Goal: Transaction & Acquisition: Book appointment/travel/reservation

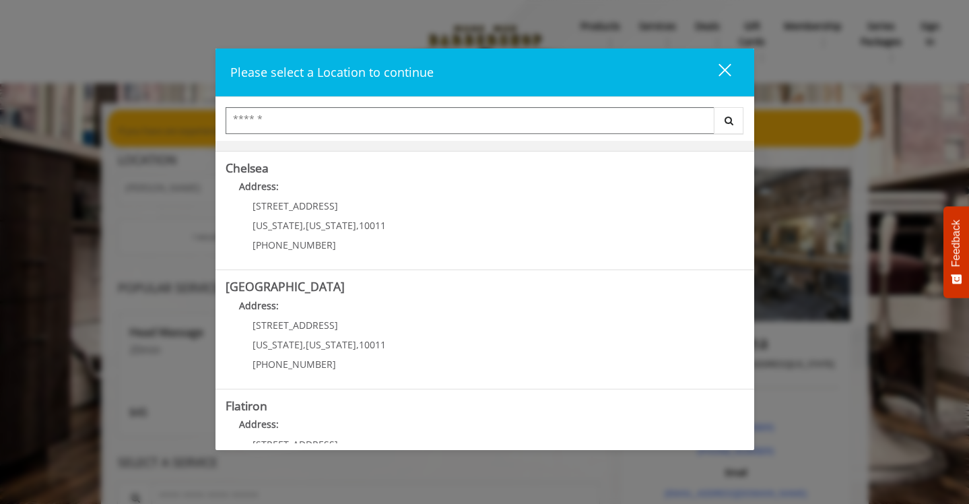
scroll to position [107, 0]
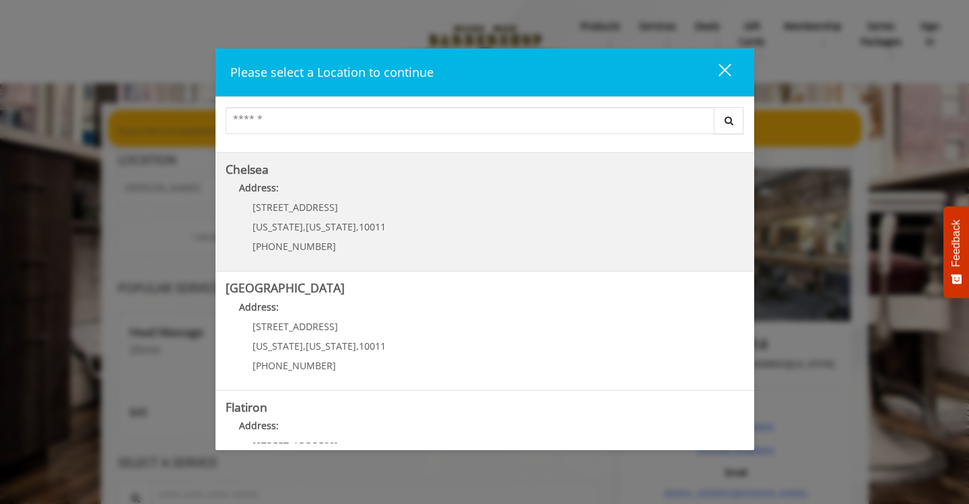
click at [324, 221] on span "New York" at bounding box center [331, 226] width 51 height 13
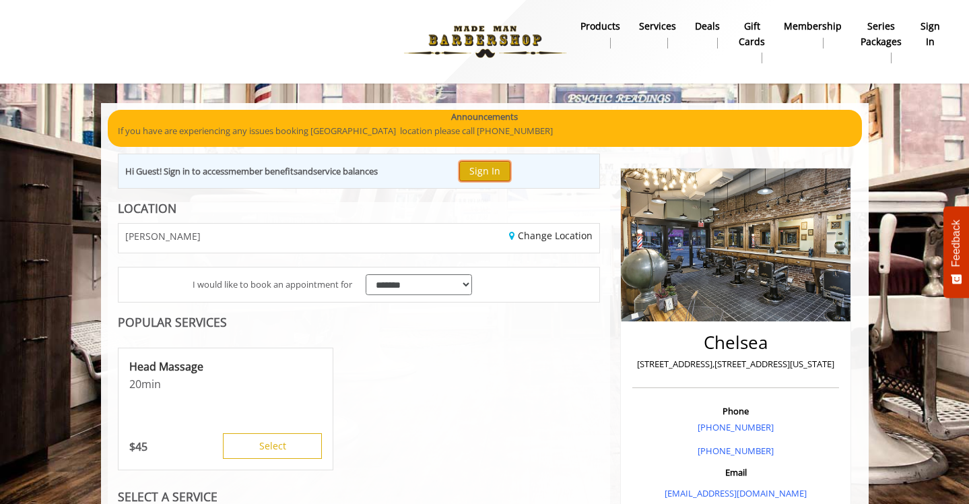
click at [490, 166] on button "Sign In" at bounding box center [484, 171] width 51 height 20
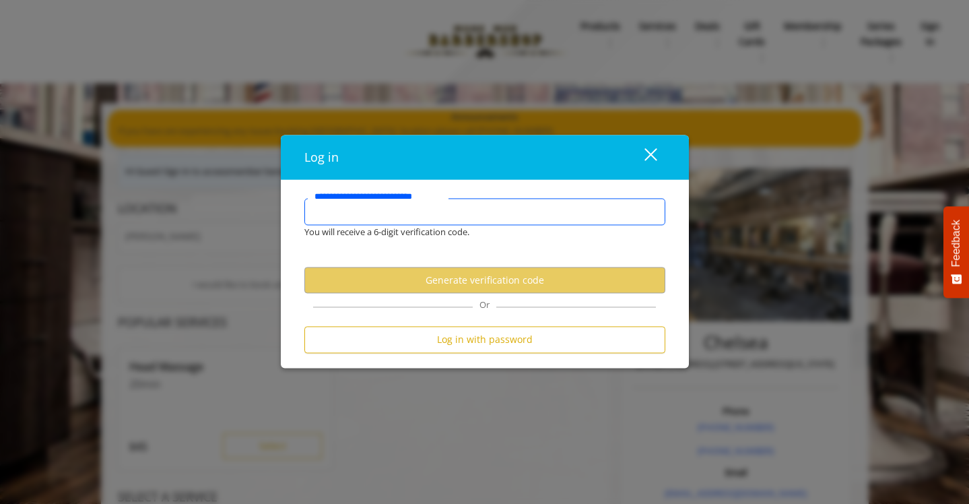
click at [423, 214] on input "**********" at bounding box center [484, 211] width 361 height 27
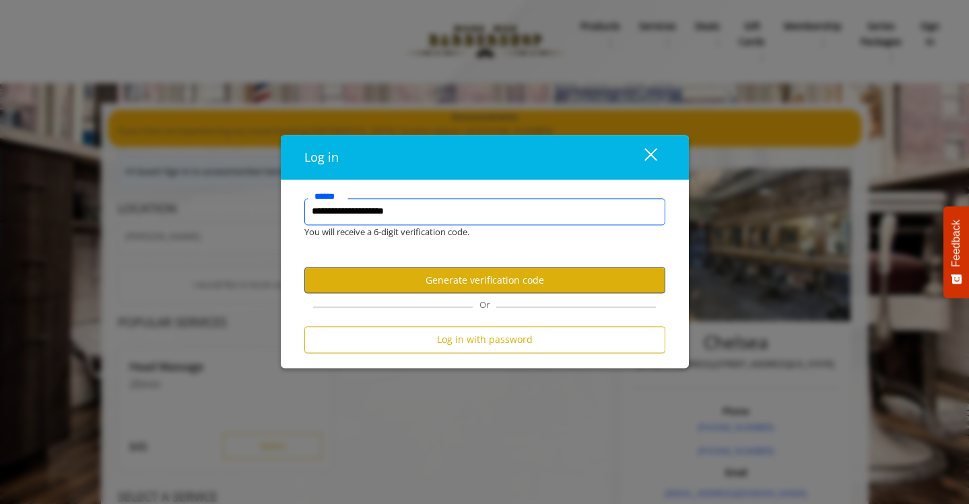
type input "**********"
click at [486, 282] on button "Generate verification code" at bounding box center [484, 280] width 361 height 26
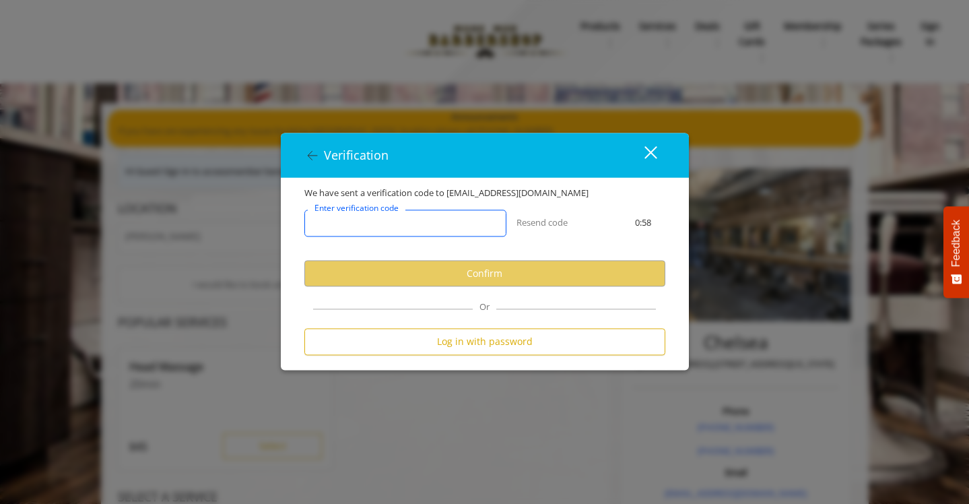
click at [432, 230] on input "Enter verification code" at bounding box center [405, 223] width 202 height 27
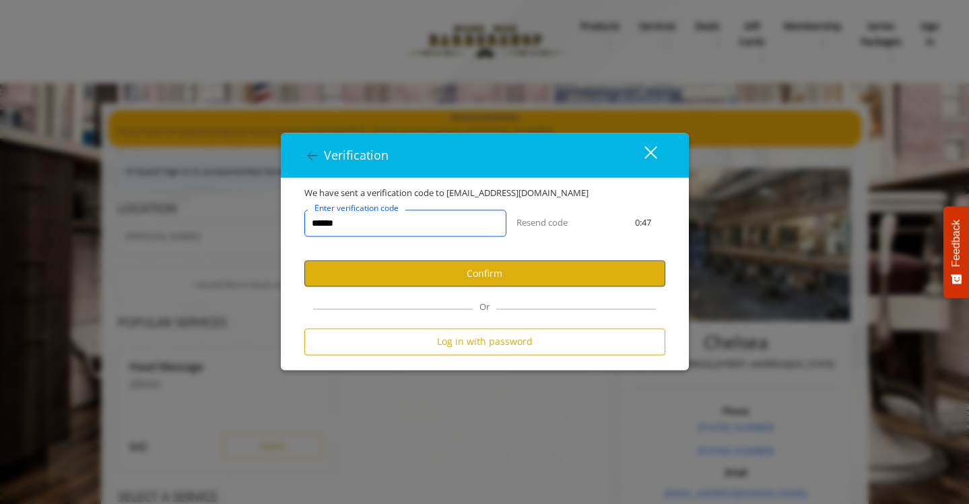
type input "******"
click at [485, 271] on button "Confirm" at bounding box center [484, 274] width 361 height 26
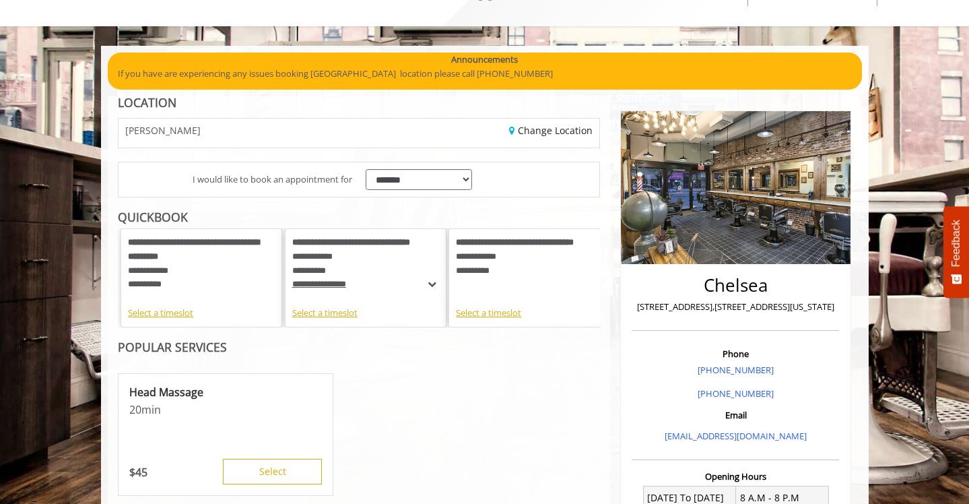
scroll to position [63, 0]
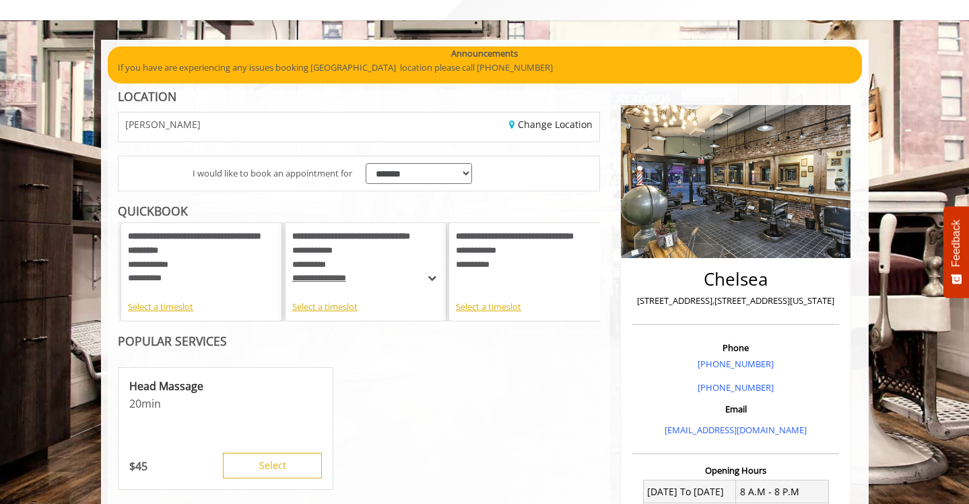
click at [191, 255] on b "**********" at bounding box center [193, 243] width 131 height 23
click at [166, 306] on div "Select a timeslot" at bounding box center [201, 307] width 147 height 14
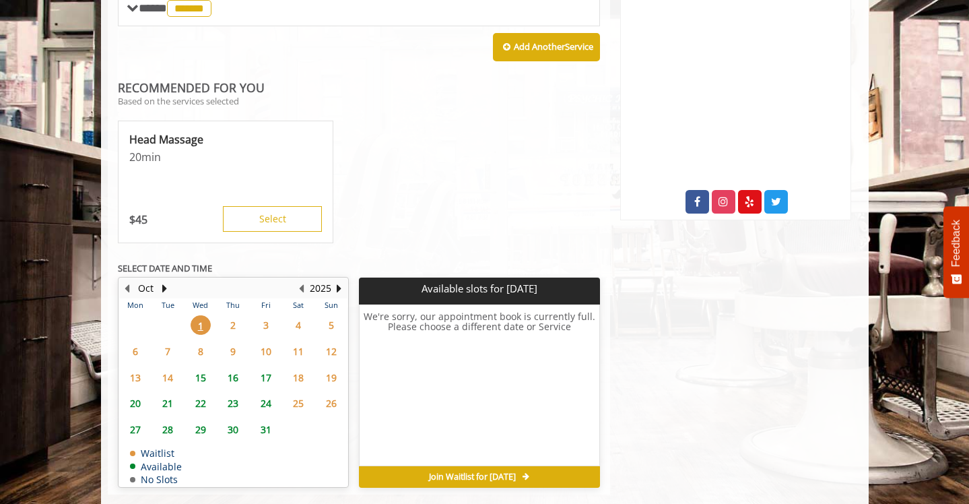
scroll to position [625, 0]
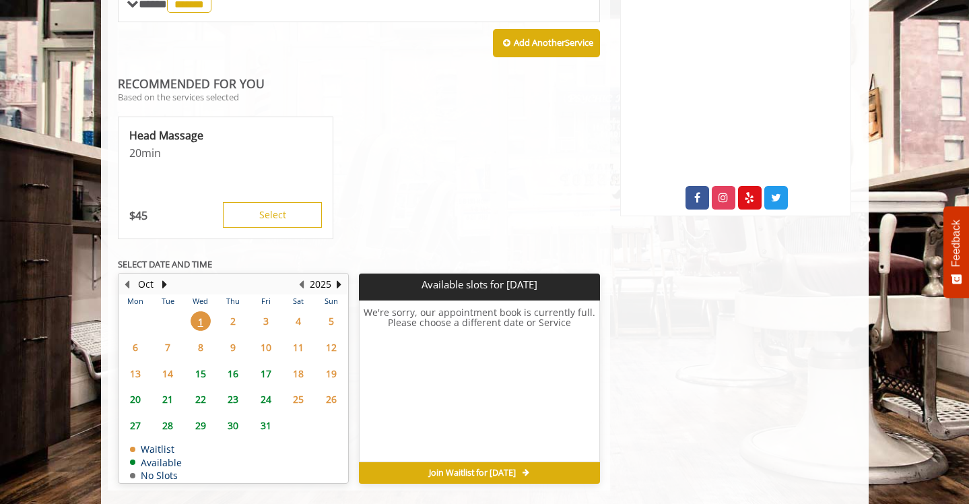
click at [234, 311] on span "2" at bounding box center [233, 321] width 20 height 20
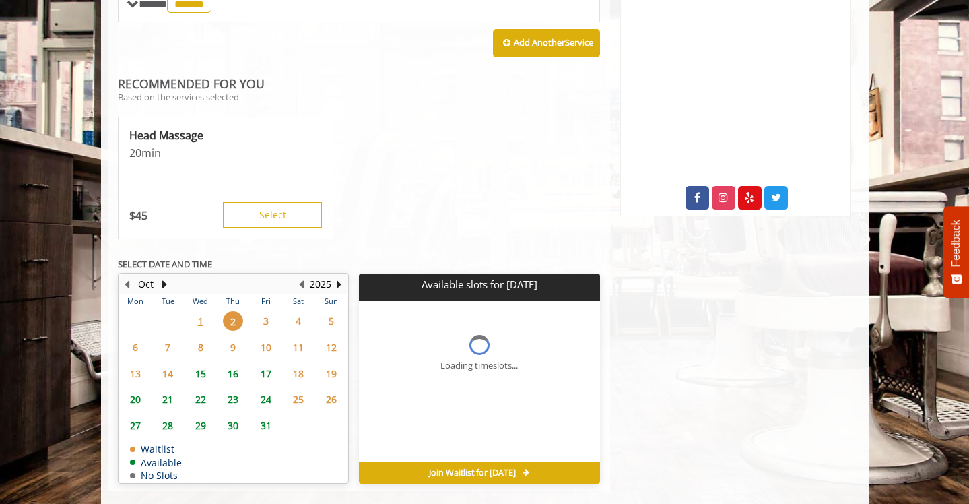
scroll to position [630, 0]
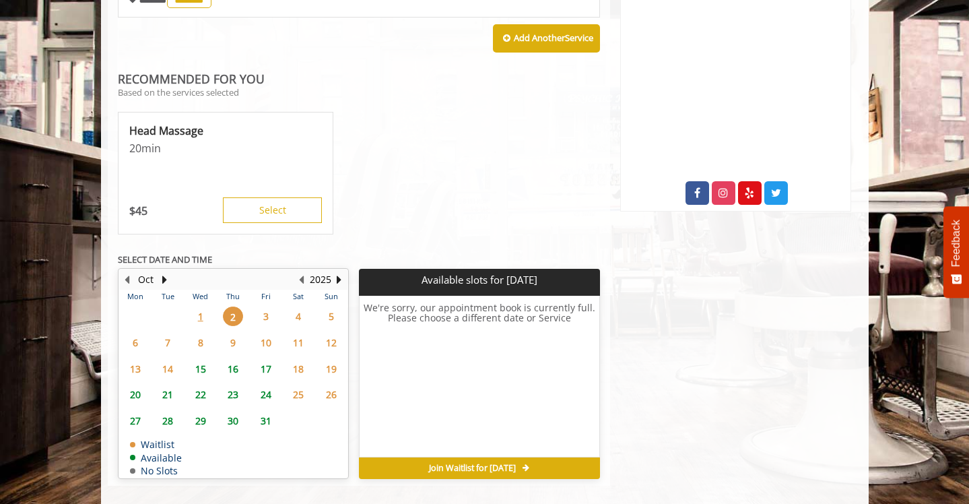
click at [490, 463] on span "Join Waitlist for [DATE]" at bounding box center [472, 468] width 87 height 11
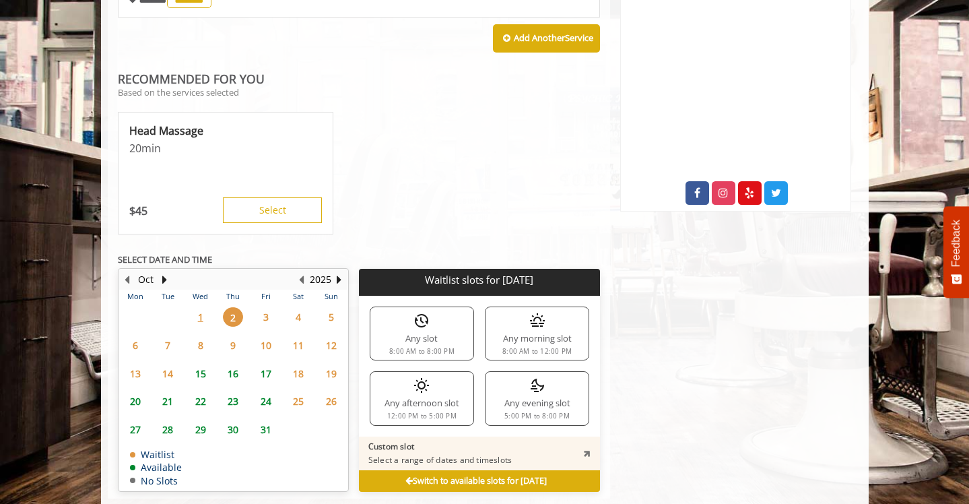
click at [528, 319] on div "Any morning slot 8:00 AM to 12:00 PM" at bounding box center [537, 333] width 104 height 54
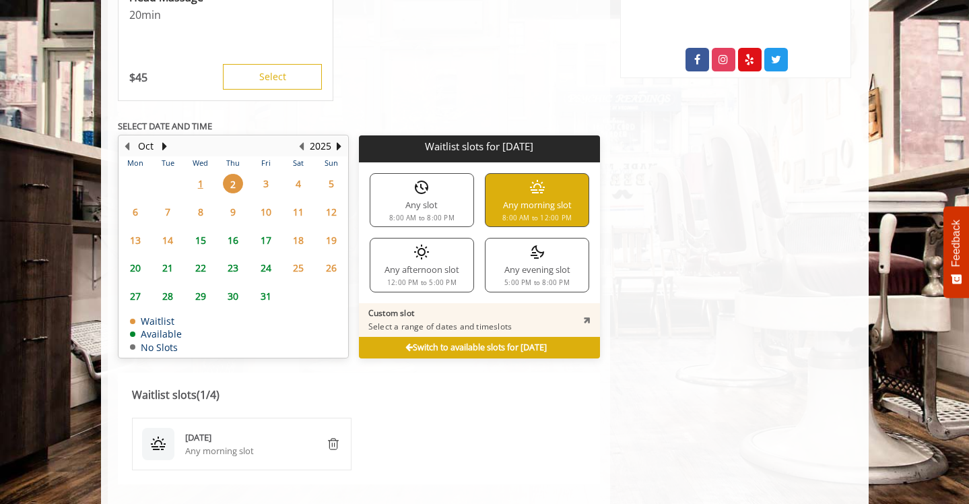
scroll to position [765, 0]
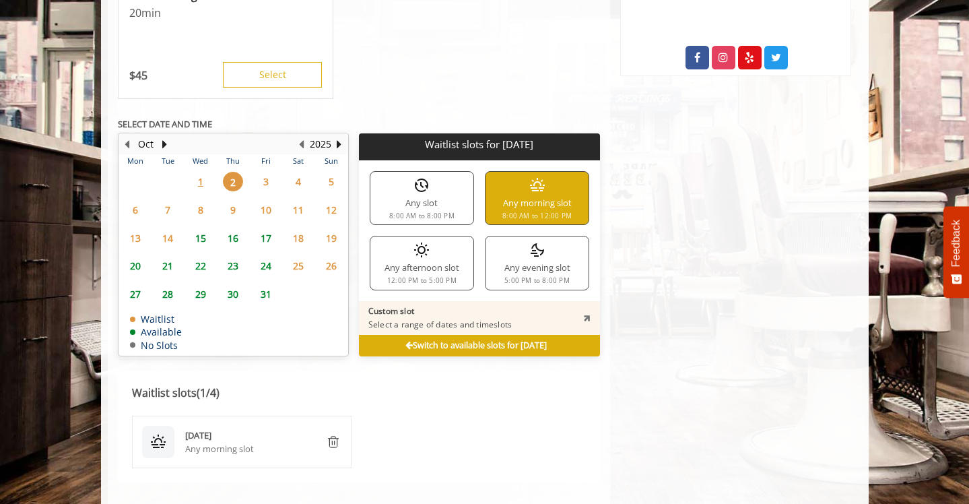
click at [424, 339] on b "Switch to available slots for [DATE]" at bounding box center [475, 344] width 141 height 11
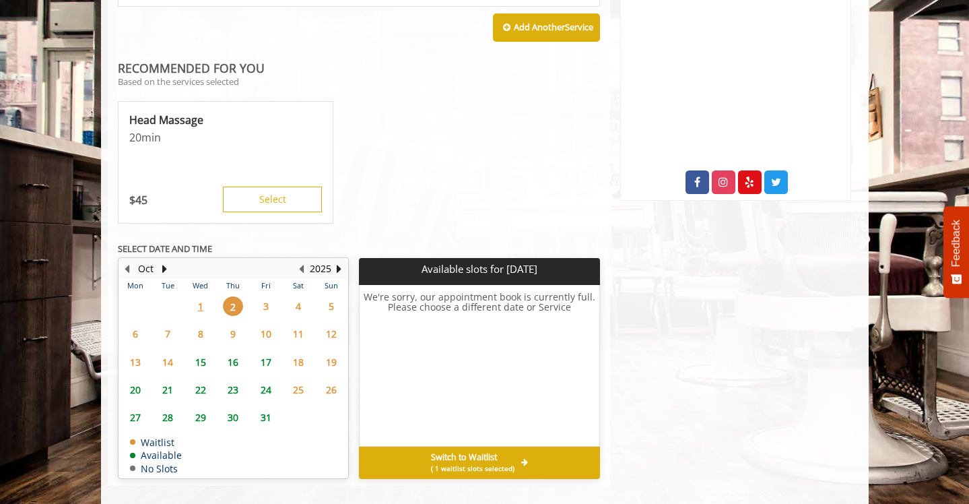
click at [486, 463] on span "( 1 waitlist slots selected)" at bounding box center [473, 468] width 84 height 11
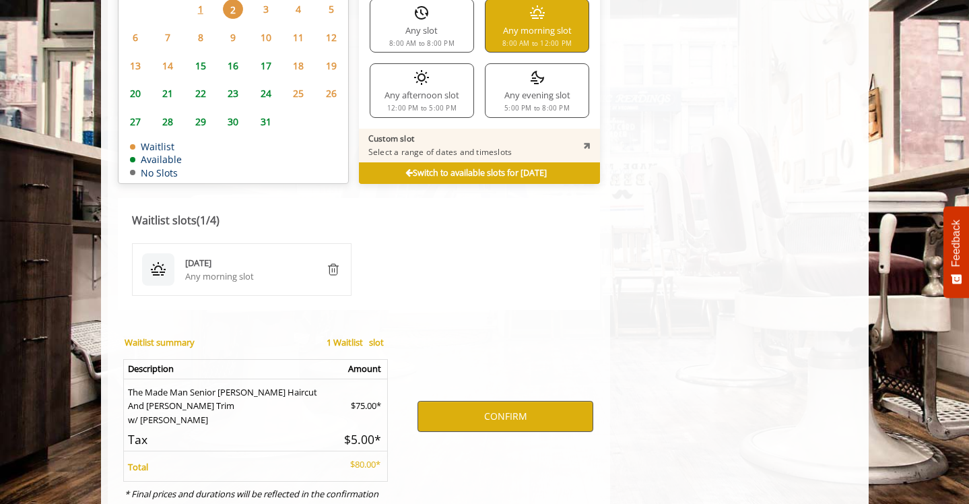
scroll to position [973, 0]
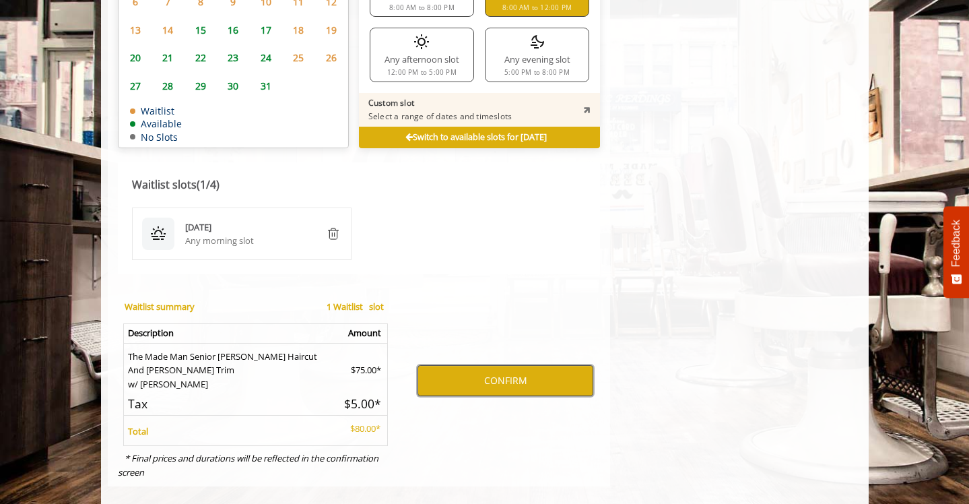
click at [508, 366] on button "CONFIRM" at bounding box center [506, 380] width 176 height 31
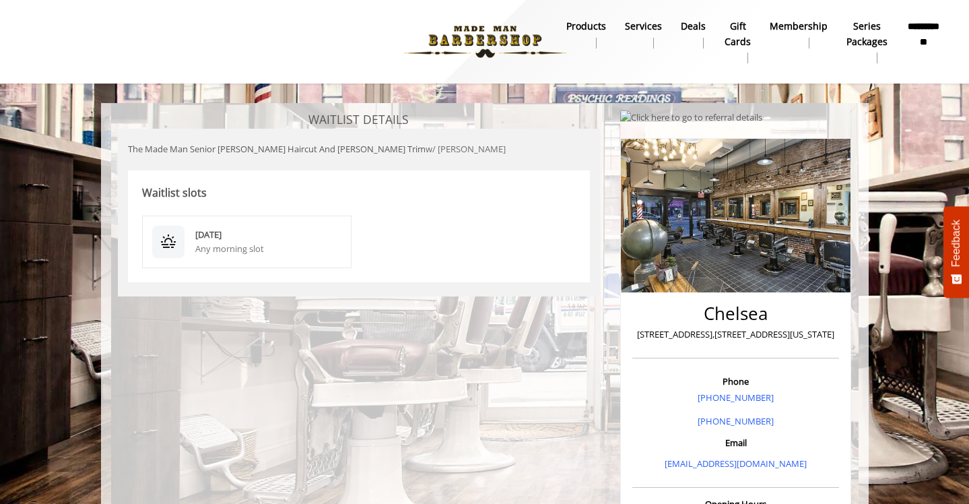
click at [927, 38] on b "**********" at bounding box center [924, 34] width 34 height 30
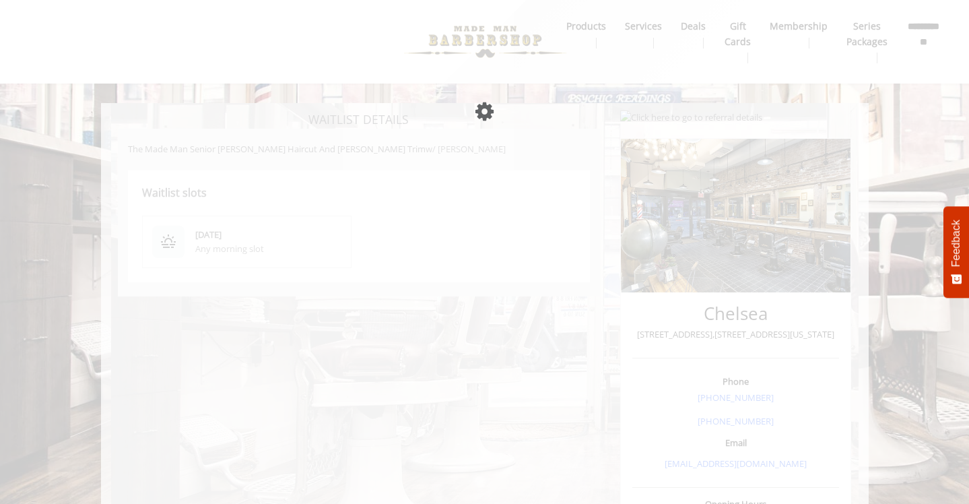
select select
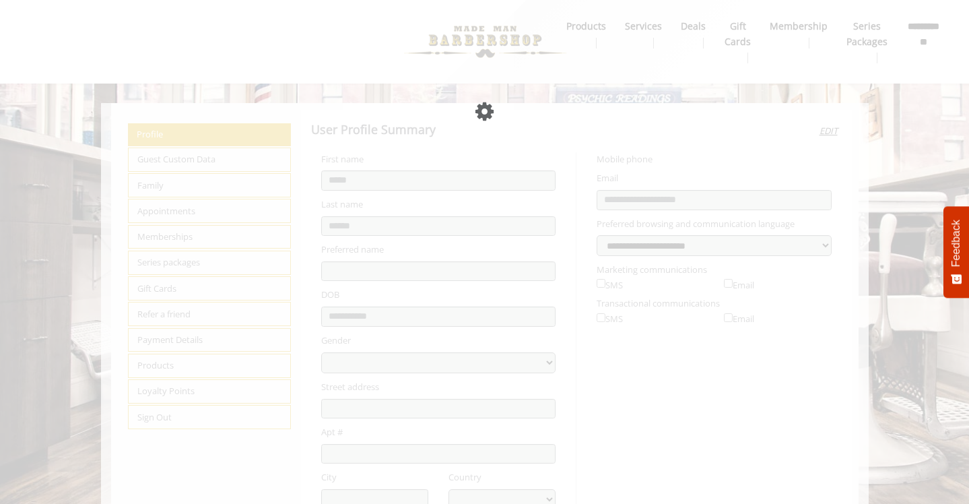
select select "***"
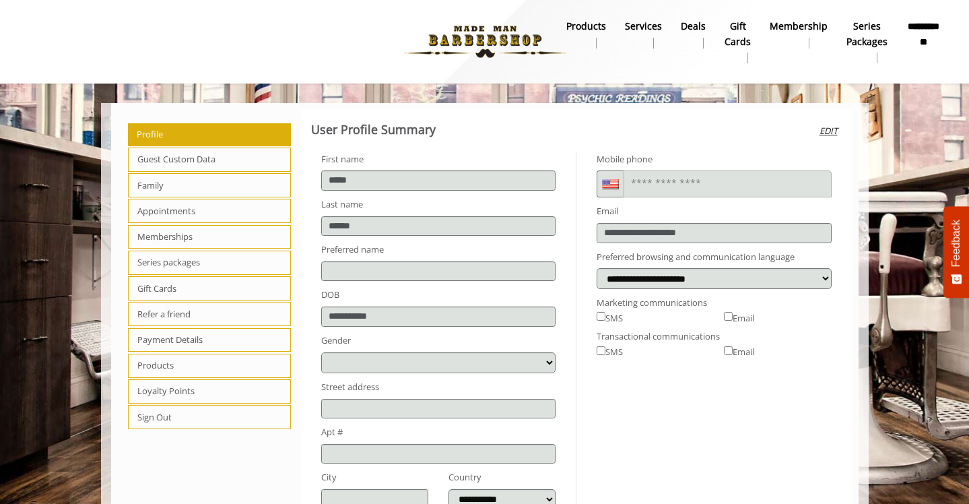
scroll to position [7, 0]
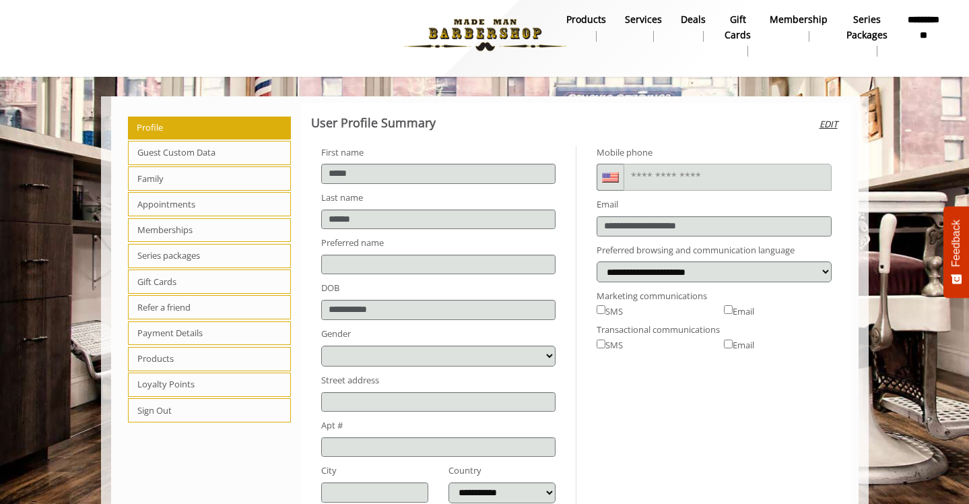
click at [182, 207] on span "Appointments" at bounding box center [210, 204] width 164 height 24
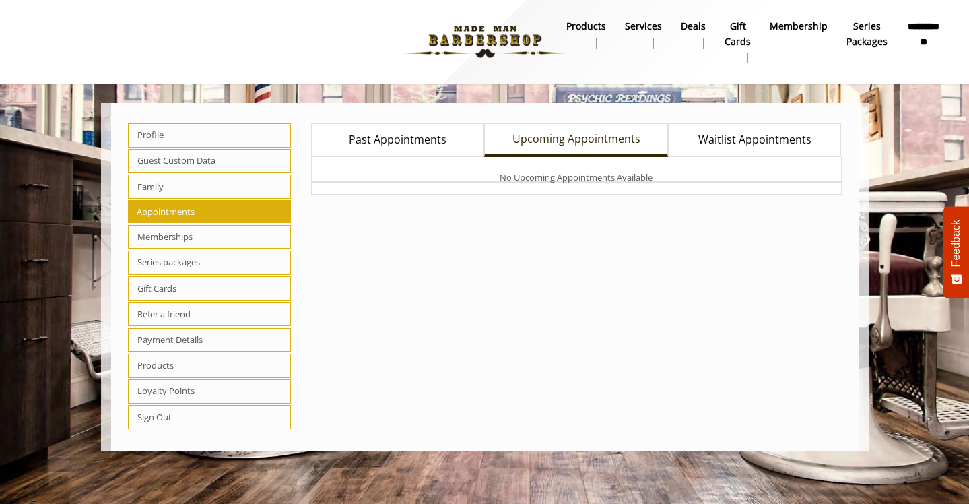
click at [580, 141] on span "Upcoming Appointments" at bounding box center [577, 140] width 128 height 18
click at [570, 143] on span "Upcoming Appointments" at bounding box center [577, 140] width 128 height 18
click at [738, 145] on span "Waitlist Appointments" at bounding box center [754, 140] width 113 height 18
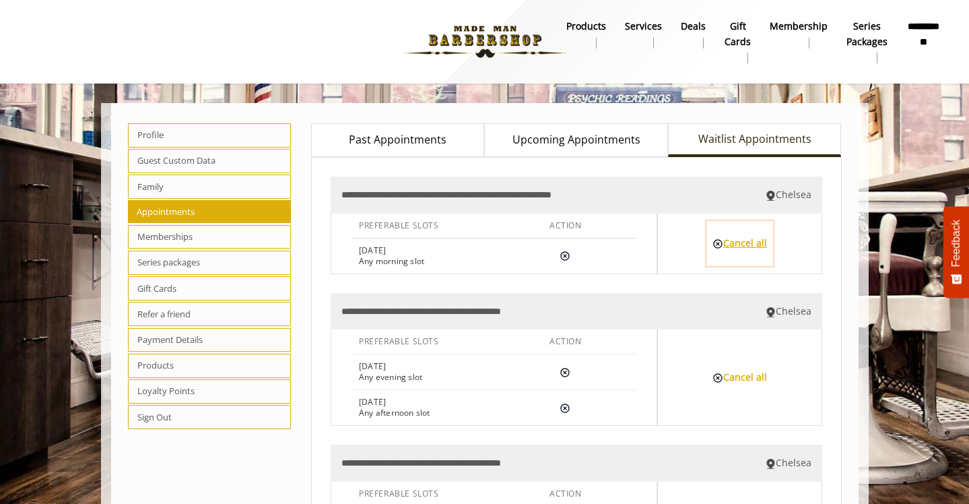
click at [739, 246] on button "Cancel all" at bounding box center [740, 243] width 67 height 45
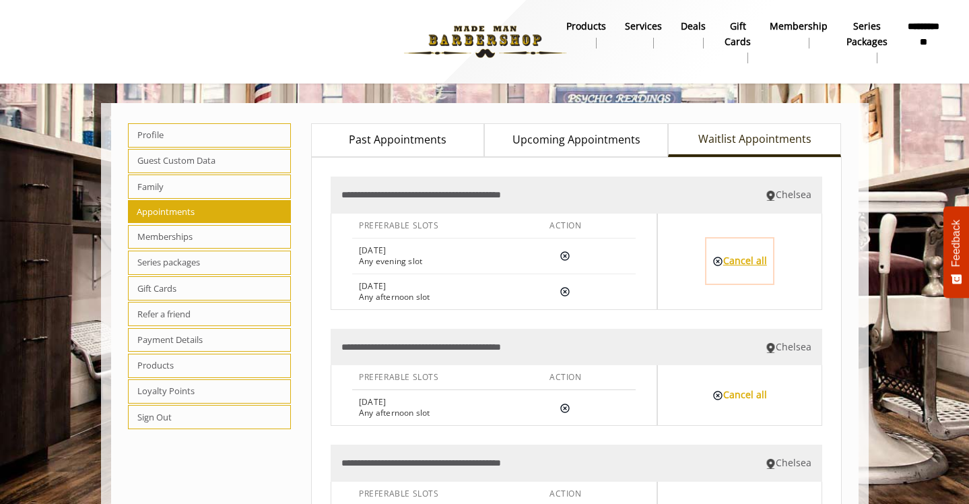
click at [746, 262] on button "Cancel all" at bounding box center [740, 260] width 67 height 45
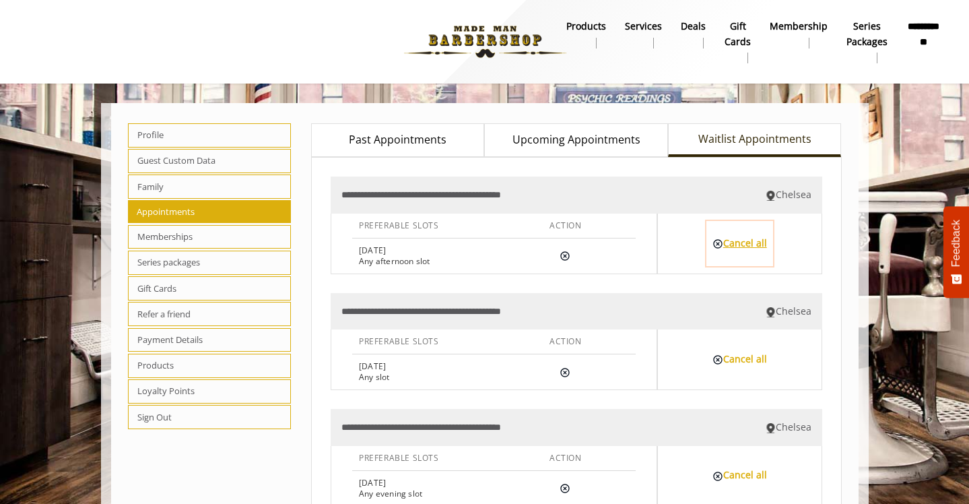
click at [745, 245] on button "Cancel all" at bounding box center [740, 243] width 67 height 45
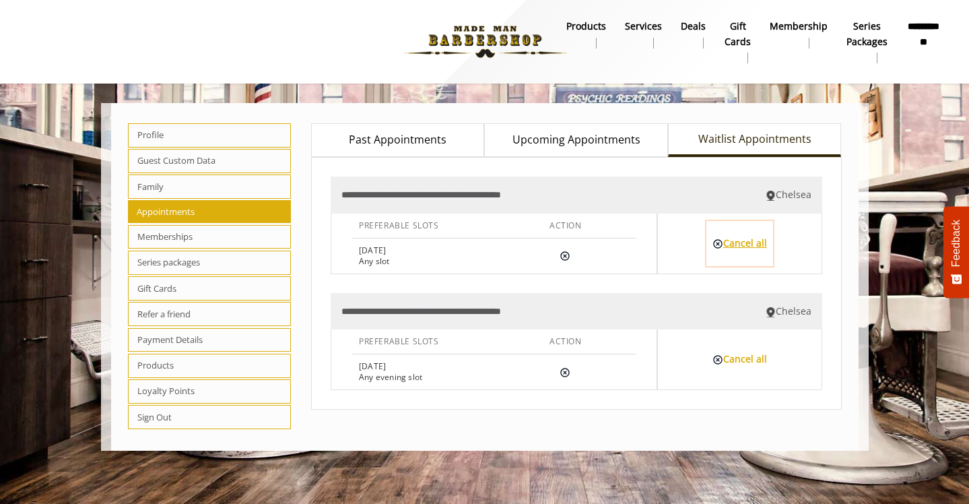
click at [745, 245] on button "Cancel all" at bounding box center [740, 243] width 67 height 45
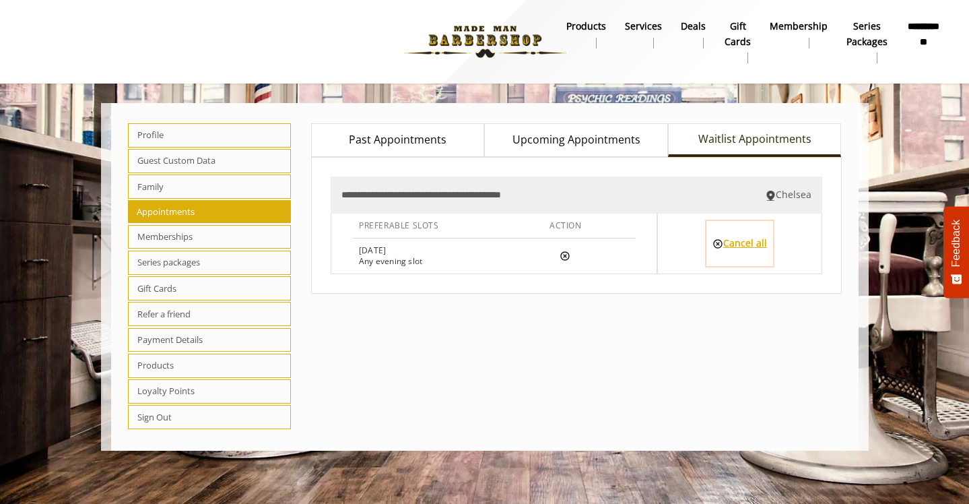
click at [745, 245] on button "Cancel all" at bounding box center [740, 243] width 67 height 45
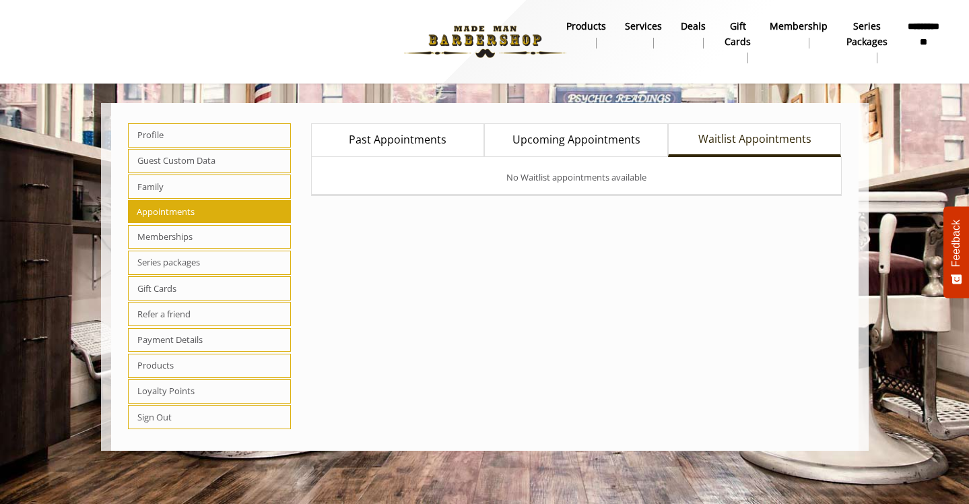
click at [568, 140] on span "Upcoming Appointments" at bounding box center [577, 140] width 128 height 18
click at [645, 29] on b "Services" at bounding box center [643, 26] width 37 height 15
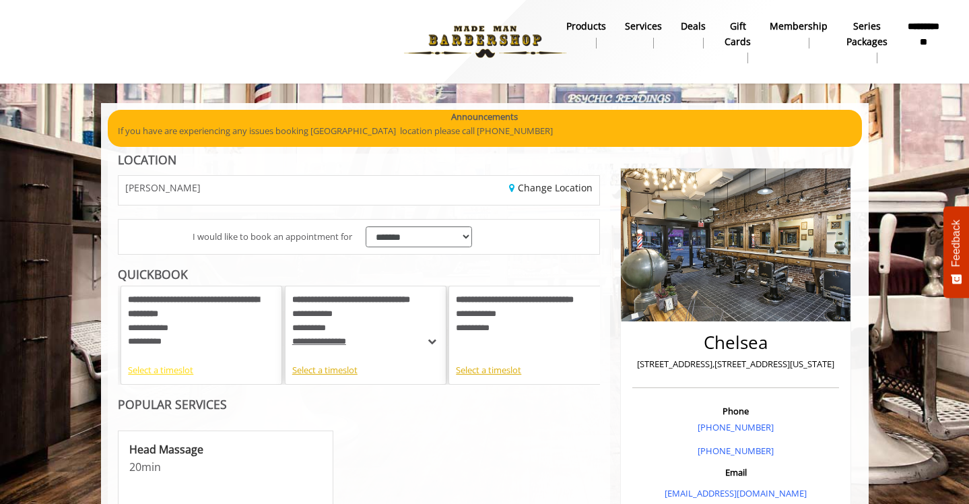
click at [176, 374] on div "Select a timeslot" at bounding box center [201, 370] width 147 height 14
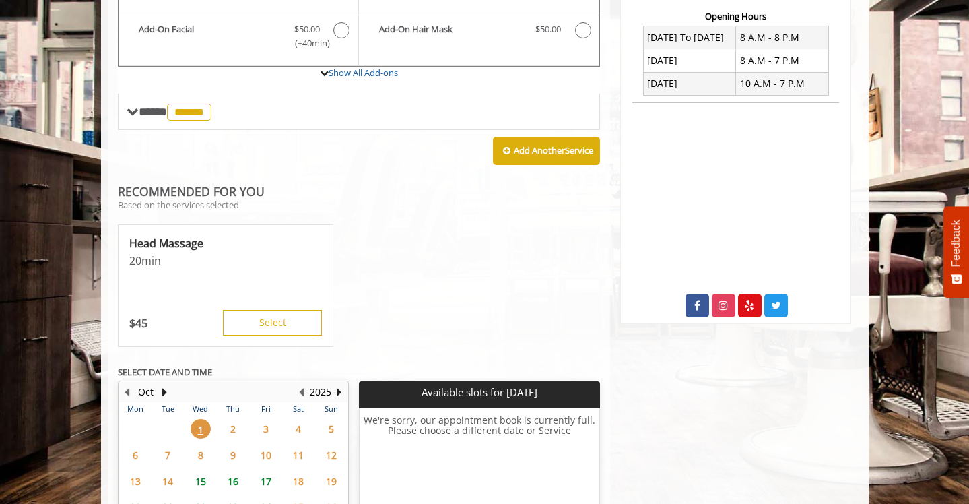
scroll to position [535, 0]
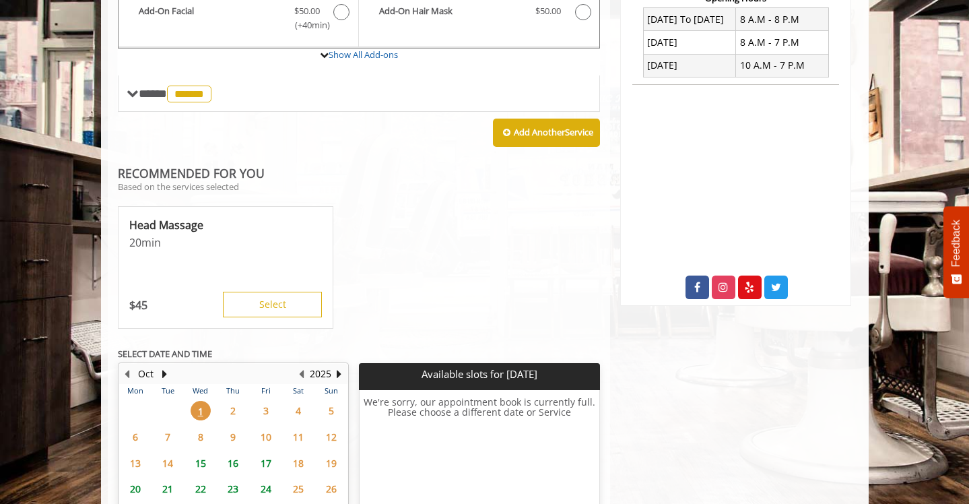
click at [267, 401] on span "3" at bounding box center [266, 411] width 20 height 20
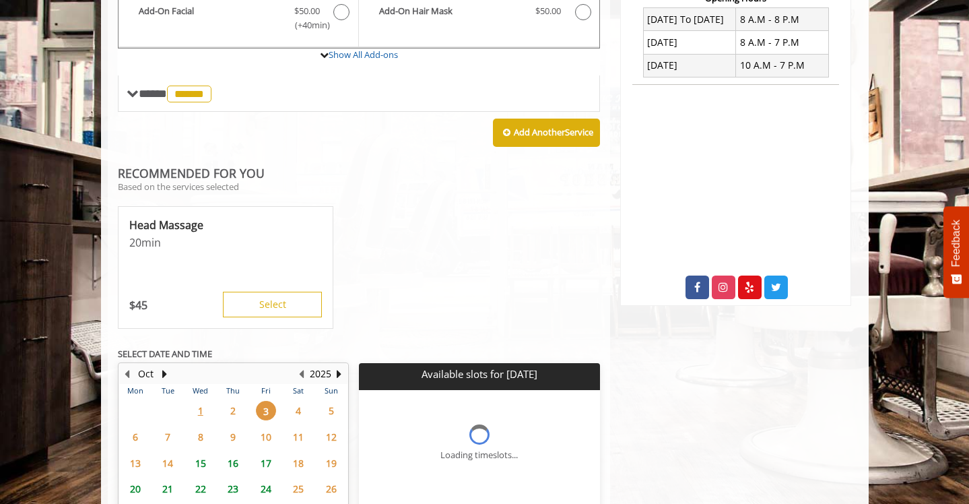
scroll to position [630, 0]
